Goal: Task Accomplishment & Management: Complete application form

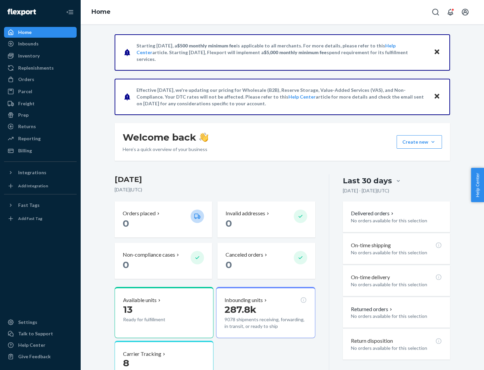
click at [433, 142] on button "Create new Create new inbound Create new order Create new product" at bounding box center [419, 141] width 45 height 13
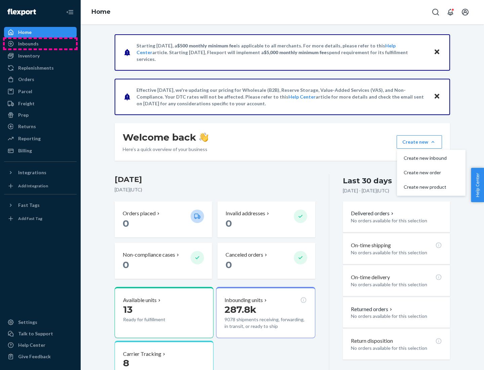
click at [40, 44] on div "Inbounds" at bounding box center [40, 43] width 71 height 9
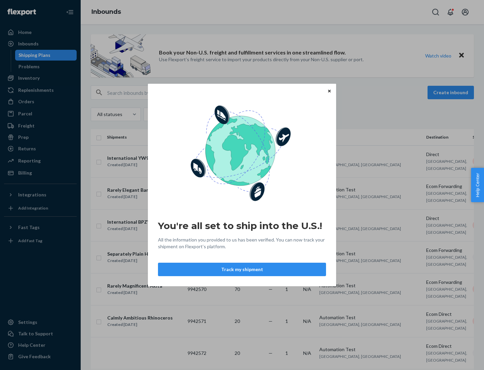
click at [329, 91] on icon "Close" at bounding box center [329, 90] width 3 height 3
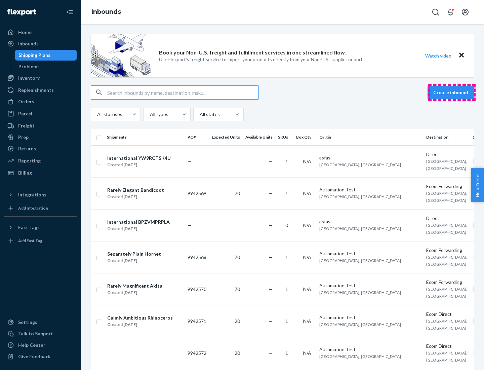
click at [452, 92] on button "Create inbound" at bounding box center [451, 92] width 46 height 13
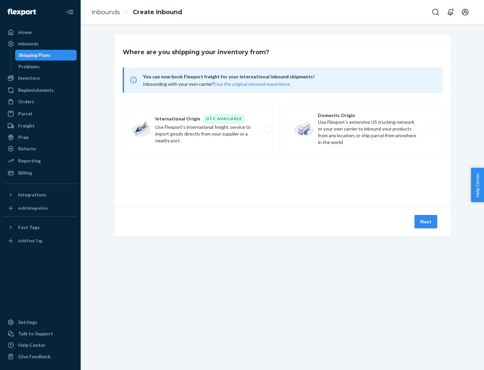
click at [364, 129] on label "Domestic Origin Use Flexport’s extensive US trucking network or your own carrie…" at bounding box center [363, 129] width 157 height 50
click at [430, 129] on input "Domestic Origin Use Flexport’s extensive US trucking network or your own carrie…" at bounding box center [432, 129] width 4 height 4
radio input "true"
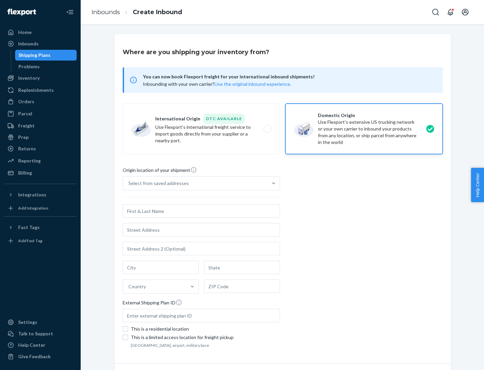
click at [195, 183] on div "Select from saved addresses" at bounding box center [195, 182] width 145 height 13
click at [129, 183] on input "Select from saved addresses" at bounding box center [128, 183] width 1 height 7
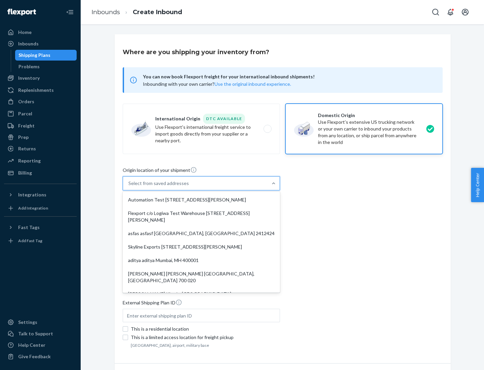
scroll to position [3, 0]
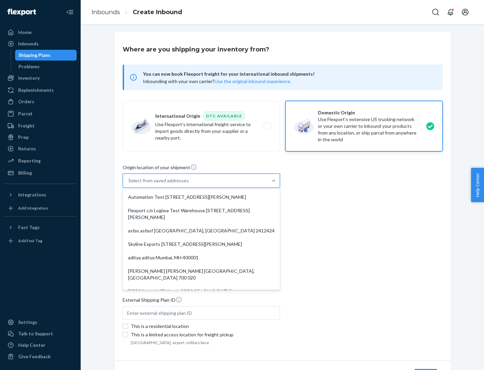
click at [201, 197] on div "Automation Test [STREET_ADDRESS][PERSON_NAME]" at bounding box center [201, 196] width 155 height 13
click at [129, 184] on input "option Automation Test [STREET_ADDRESS][PERSON_NAME]. 9 results available. Use …" at bounding box center [128, 180] width 1 height 7
type input "Automation Test"
type input "9th Floor"
type input "[GEOGRAPHIC_DATA]"
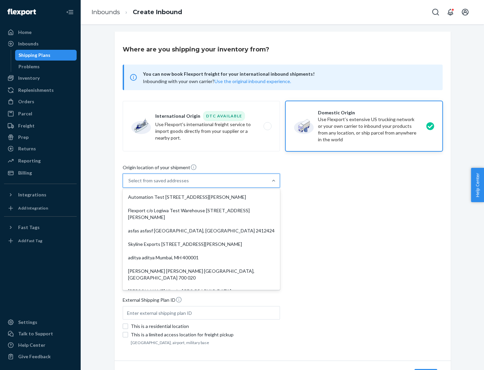
type input "CA"
type input "94104"
type input "[STREET_ADDRESS][PERSON_NAME]"
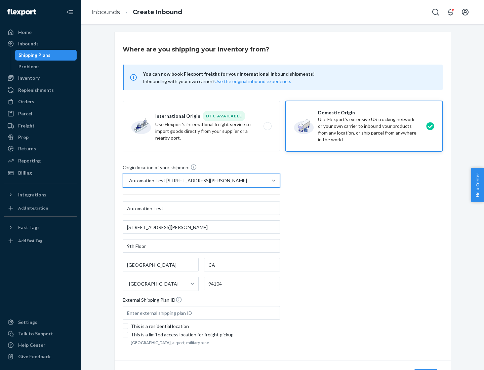
scroll to position [39, 0]
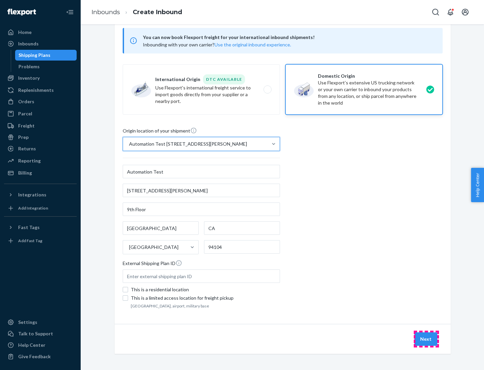
click at [426, 339] on button "Next" at bounding box center [426, 338] width 23 height 13
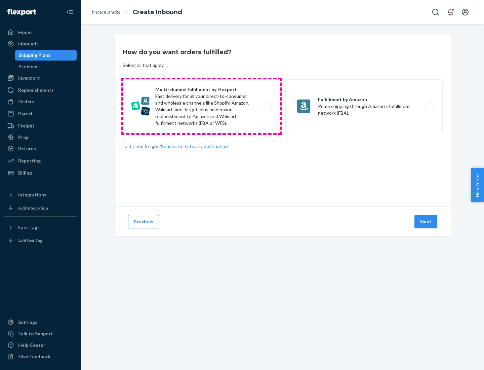
click at [201, 106] on label "Multi-channel fulfillment by Flexport Fast delivery for all your direct-to-cons…" at bounding box center [201, 106] width 157 height 54
click at [267, 106] on input "Multi-channel fulfillment by Flexport Fast delivery for all your direct-to-cons…" at bounding box center [269, 106] width 4 height 4
radio input "true"
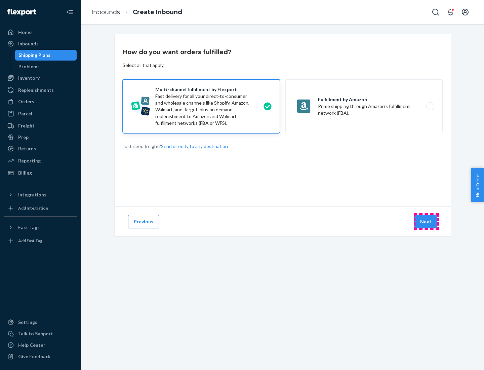
click at [426, 222] on button "Next" at bounding box center [426, 221] width 23 height 13
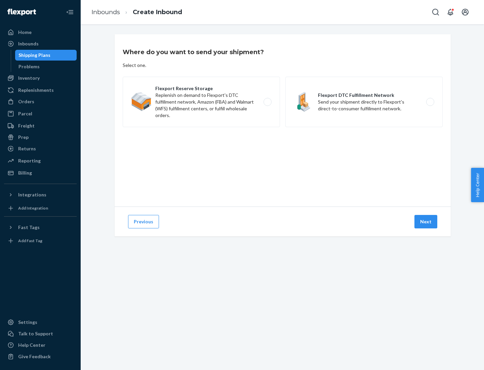
click at [201, 102] on label "Flexport Reserve Storage Replenish on demand to Flexport's DTC fulfillment netw…" at bounding box center [201, 102] width 157 height 50
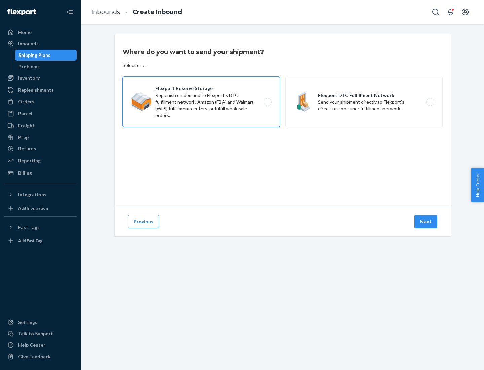
click at [267, 102] on input "Flexport Reserve Storage Replenish on demand to Flexport's DTC fulfillment netw…" at bounding box center [269, 102] width 4 height 4
radio input "true"
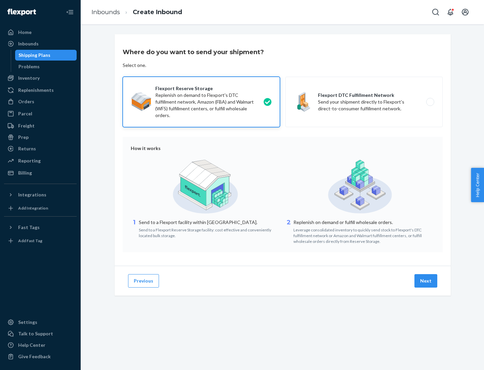
click at [426, 281] on button "Next" at bounding box center [426, 280] width 23 height 13
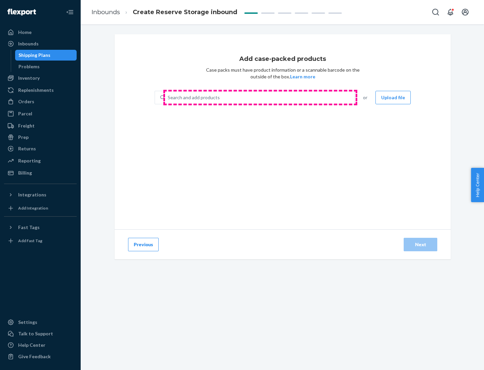
click at [260, 97] on div "Search and add products" at bounding box center [260, 97] width 190 height 12
click at [168, 97] on input "Search and add products" at bounding box center [168, 97] width 1 height 7
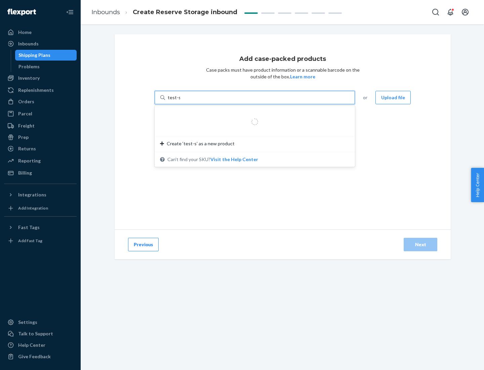
type input "test-syn"
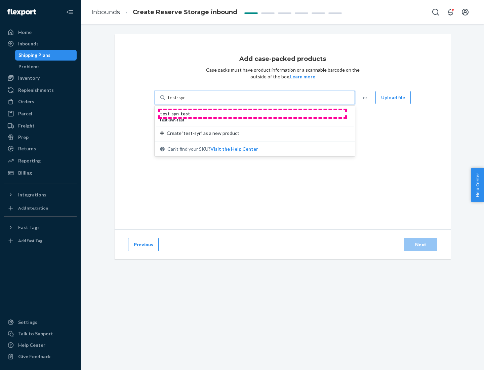
click at [252, 114] on div "test - syn - test" at bounding box center [252, 113] width 184 height 7
click at [185, 101] on input "test-syn" at bounding box center [176, 97] width 17 height 7
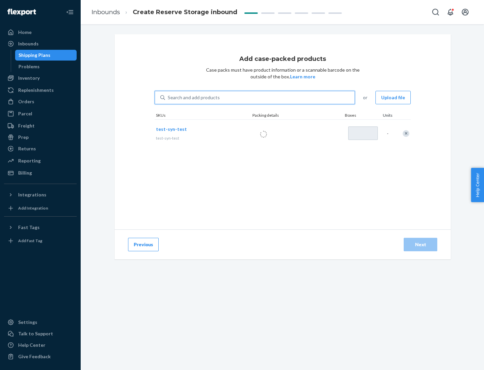
type input "1"
click at [421, 244] on div "Next" at bounding box center [420, 244] width 22 height 7
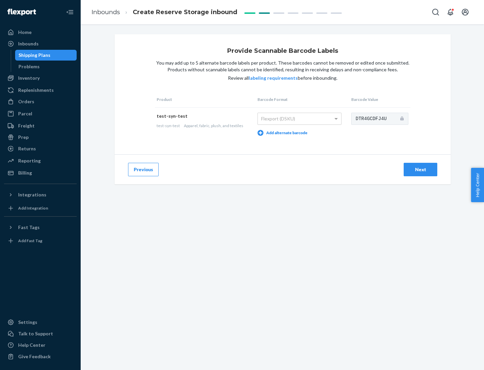
click at [421, 169] on div "Next" at bounding box center [420, 169] width 22 height 7
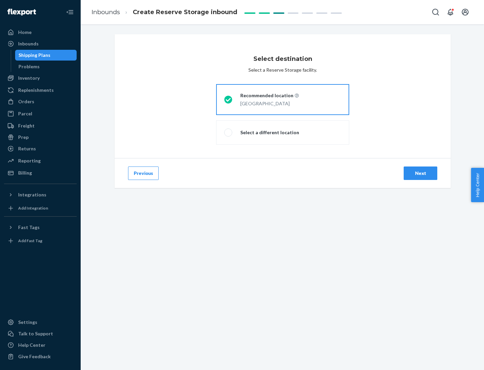
click at [421, 173] on div "Next" at bounding box center [420, 173] width 22 height 7
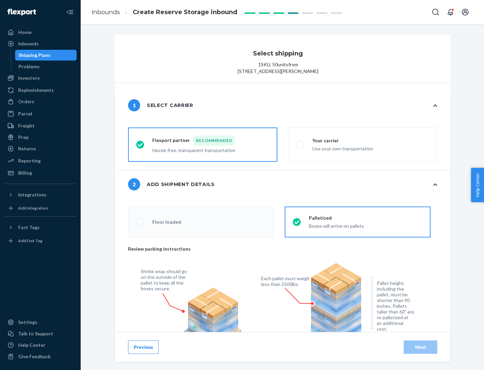
radio input "false"
type input "1"
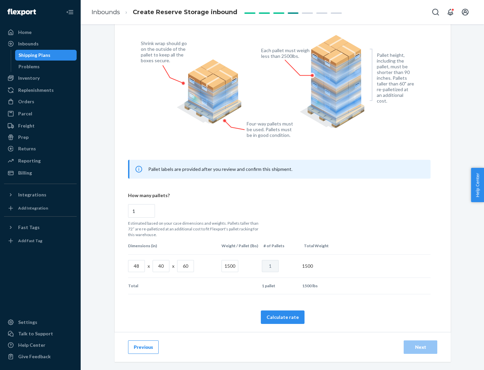
click at [283, 317] on button "Calculate rate" at bounding box center [283, 316] width 44 height 13
radio input "false"
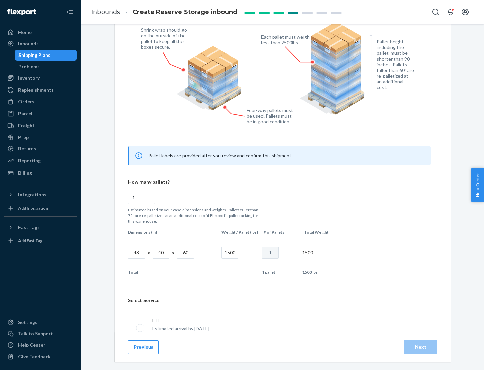
scroll to position [297, 0]
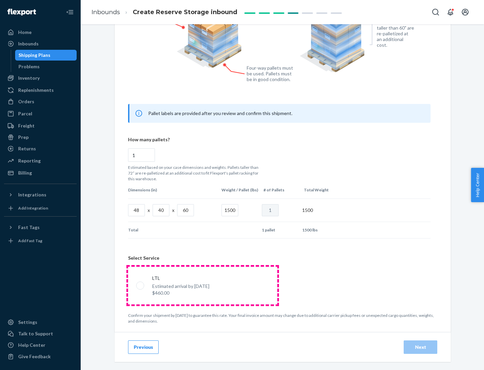
click at [202, 285] on p "Estimated arrival by [DATE]" at bounding box center [180, 286] width 57 height 7
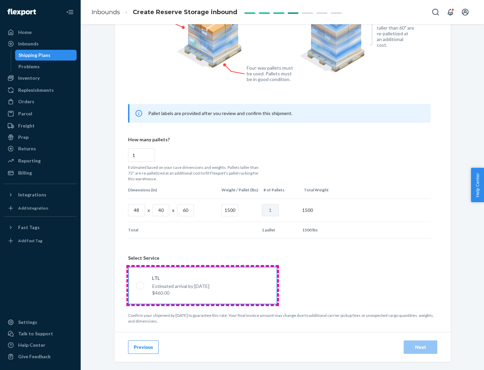
click at [141, 285] on input "LTL Estimated arrival by [DATE] $460.00" at bounding box center [138, 285] width 4 height 4
radio input "true"
radio input "false"
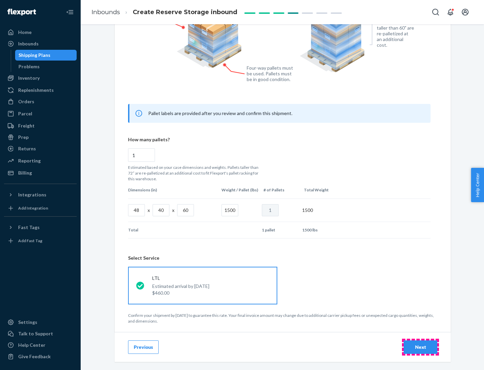
click at [421, 347] on div "Next" at bounding box center [420, 347] width 22 height 7
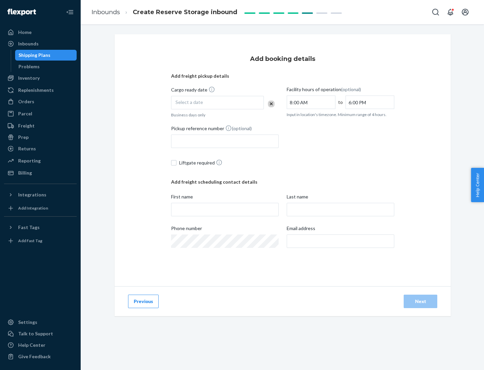
click at [218, 103] on div "Select a date" at bounding box center [217, 102] width 93 height 13
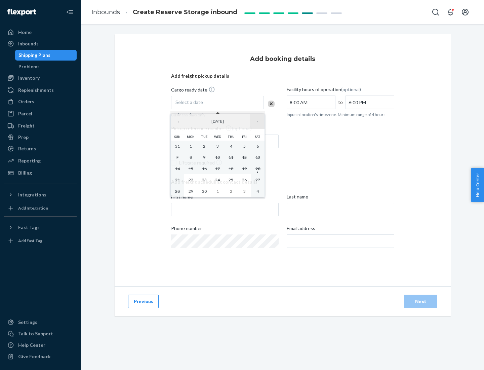
click at [257, 121] on button "›" at bounding box center [257, 121] width 15 height 15
click at [231, 180] on abbr "23" at bounding box center [231, 179] width 5 height 5
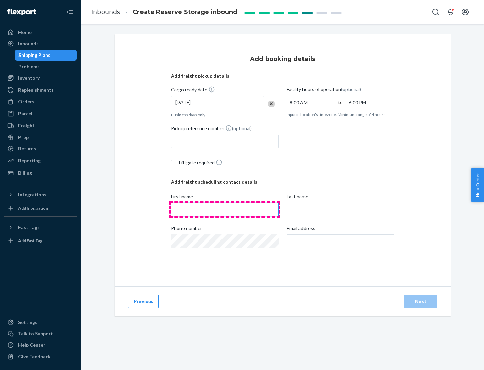
click at [225, 209] on input "First name" at bounding box center [225, 209] width 108 height 13
type input "[PERSON_NAME]"
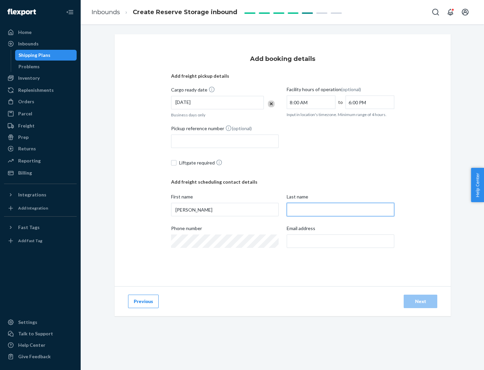
click at [341, 209] on input "Last name" at bounding box center [341, 209] width 108 height 13
type input "Doe"
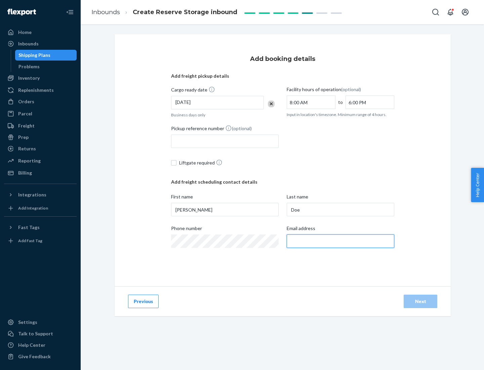
click at [341, 241] on input "Email address" at bounding box center [341, 240] width 108 height 13
type input "[EMAIL_ADDRESS][DOMAIN_NAME]"
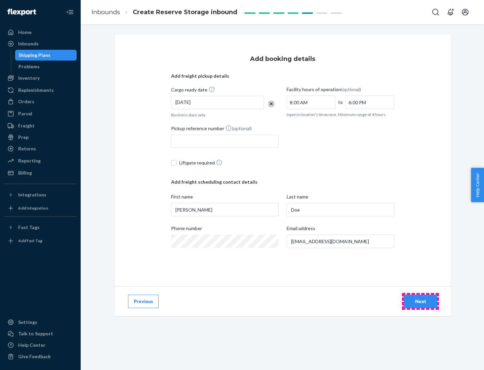
click at [421, 301] on div "Next" at bounding box center [420, 301] width 22 height 7
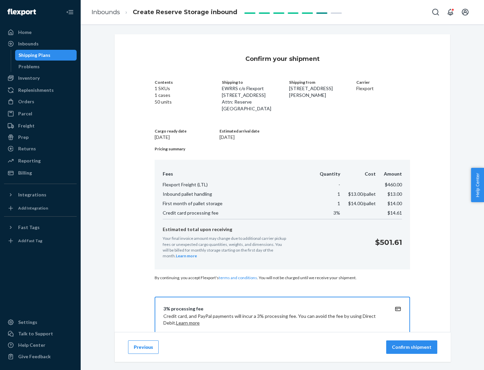
scroll to position [97, 0]
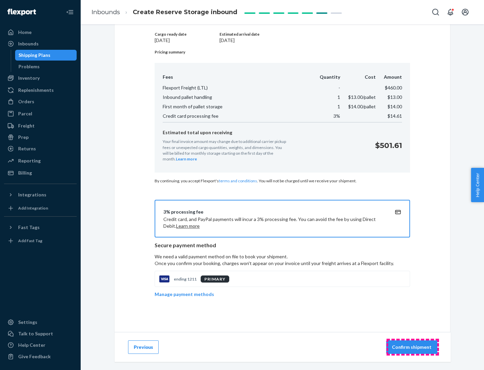
click at [413, 347] on p "Confirm shipment" at bounding box center [412, 347] width 40 height 7
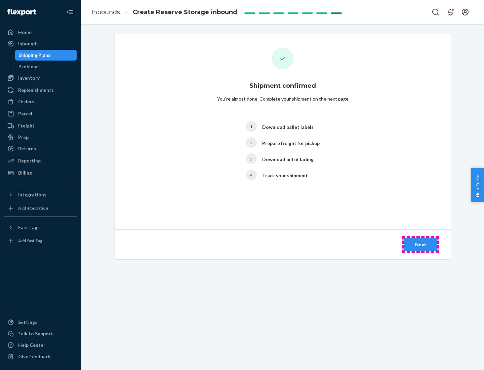
click at [421, 244] on div "Next" at bounding box center [420, 244] width 22 height 7
